Goal: Task Accomplishment & Management: Manage account settings

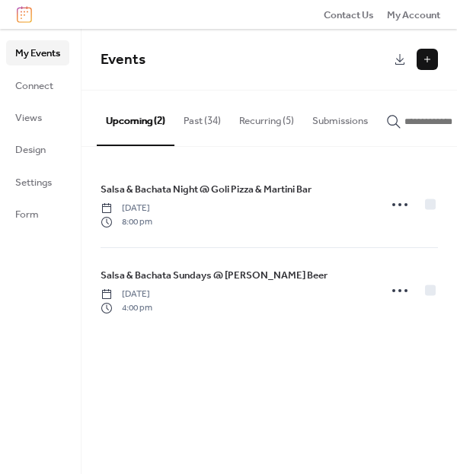
click at [244, 132] on button "Recurring (5)" at bounding box center [266, 117] width 73 height 53
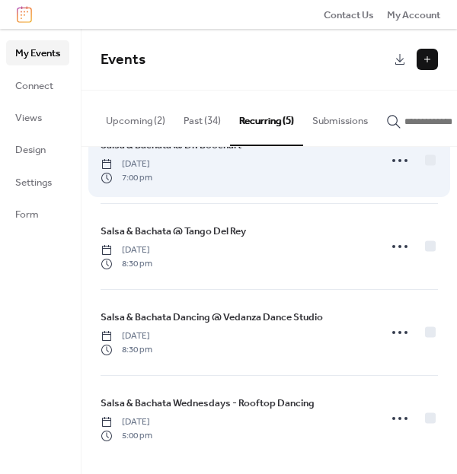
scroll to position [135, 0]
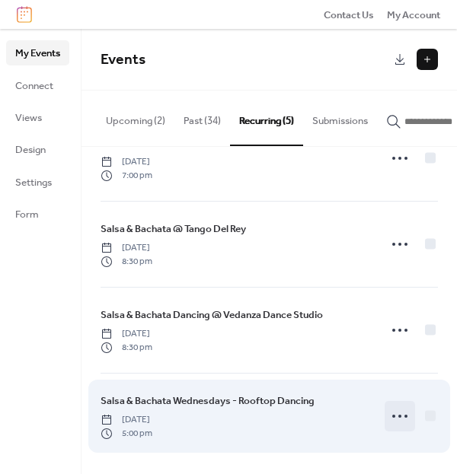
click at [400, 410] on icon at bounding box center [400, 416] width 24 height 24
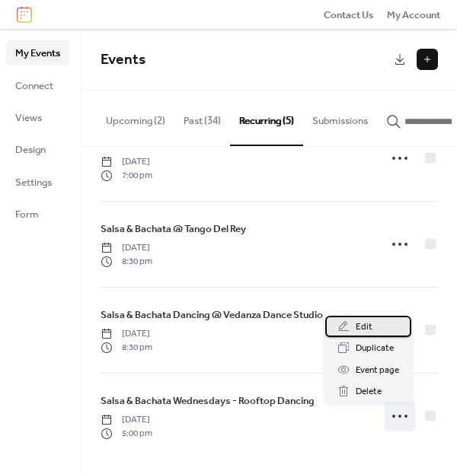
click at [385, 326] on div "Edit" at bounding box center [368, 326] width 86 height 21
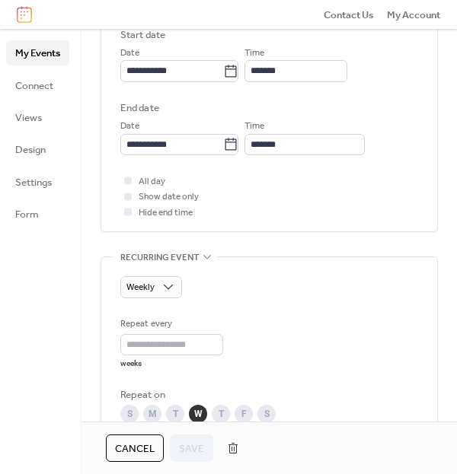
scroll to position [506, 0]
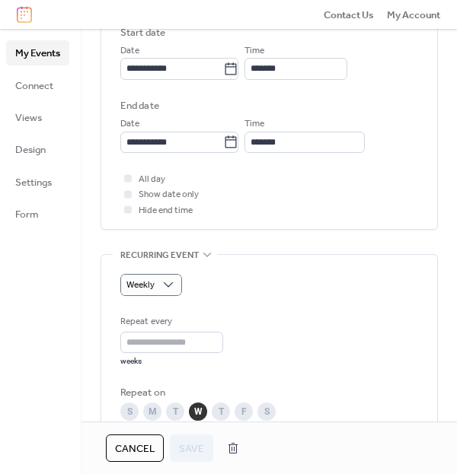
click at [209, 274] on div "Weekly" at bounding box center [269, 284] width 298 height 21
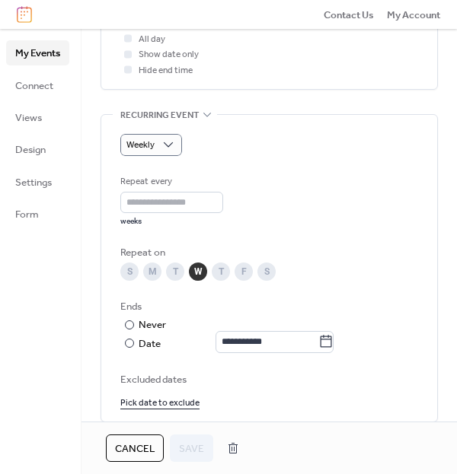
scroll to position [659, 0]
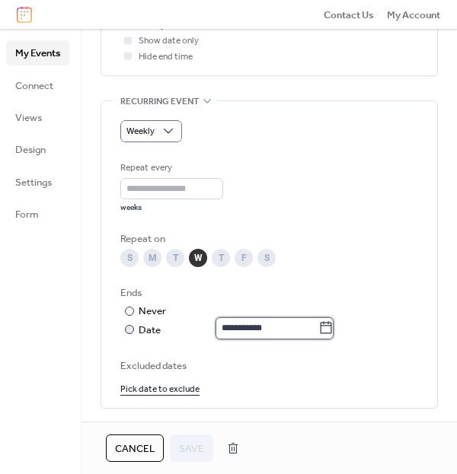
click at [222, 324] on input "**********" at bounding box center [266, 327] width 103 height 21
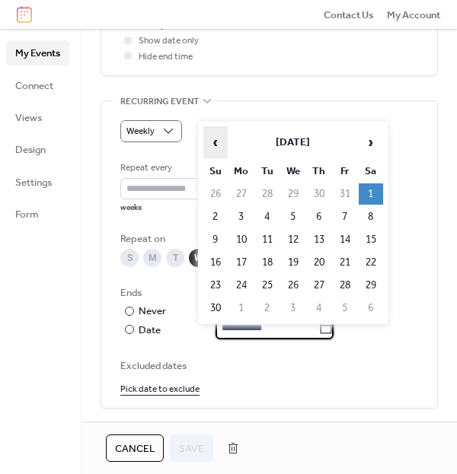
click at [212, 143] on span "‹" at bounding box center [215, 142] width 23 height 30
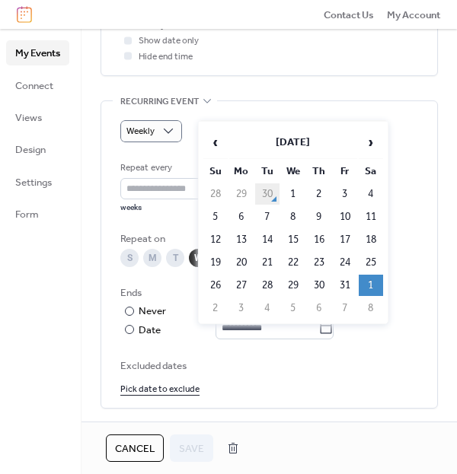
click at [270, 185] on td "30" at bounding box center [267, 193] width 24 height 21
type input "**********"
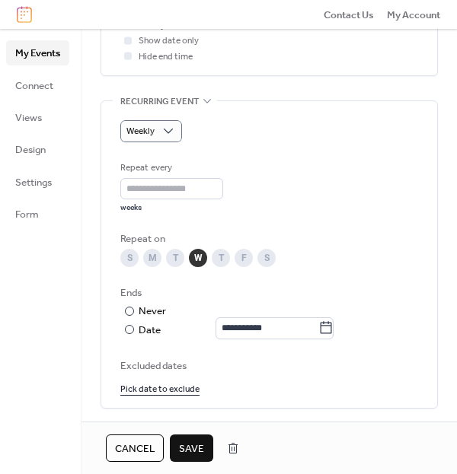
click at [187, 435] on button "Save" at bounding box center [191, 448] width 43 height 27
